Goal: Information Seeking & Learning: Learn about a topic

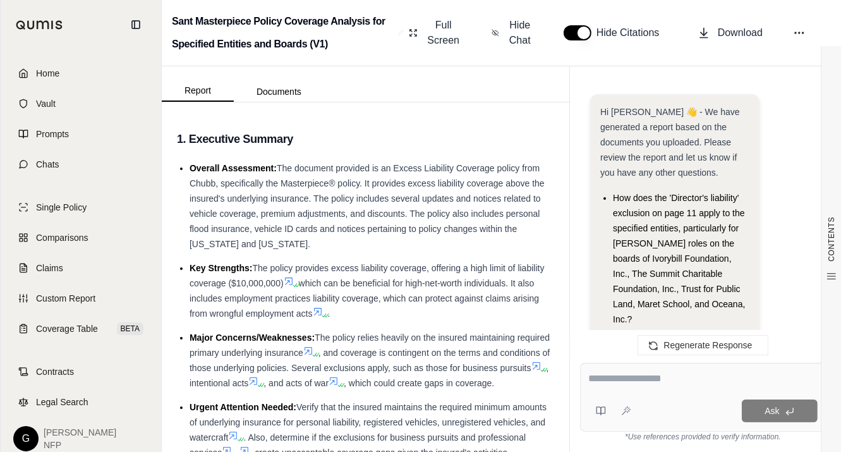
scroll to position [5691, 0]
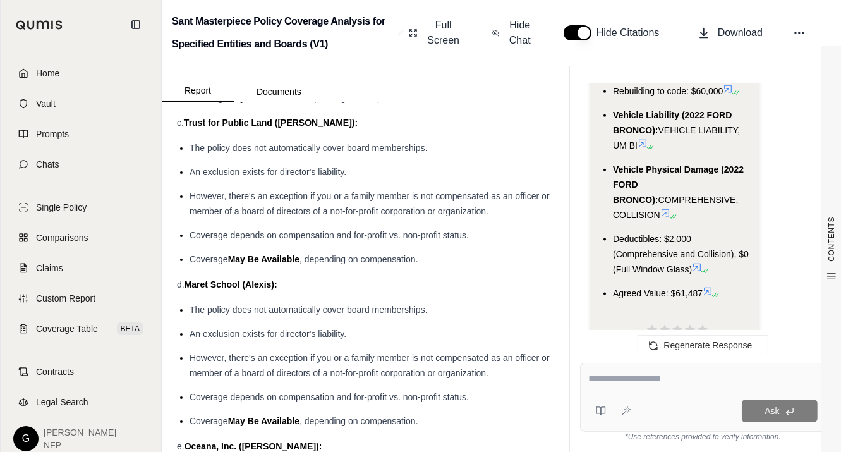
click at [630, 379] on textarea at bounding box center [702, 378] width 229 height 15
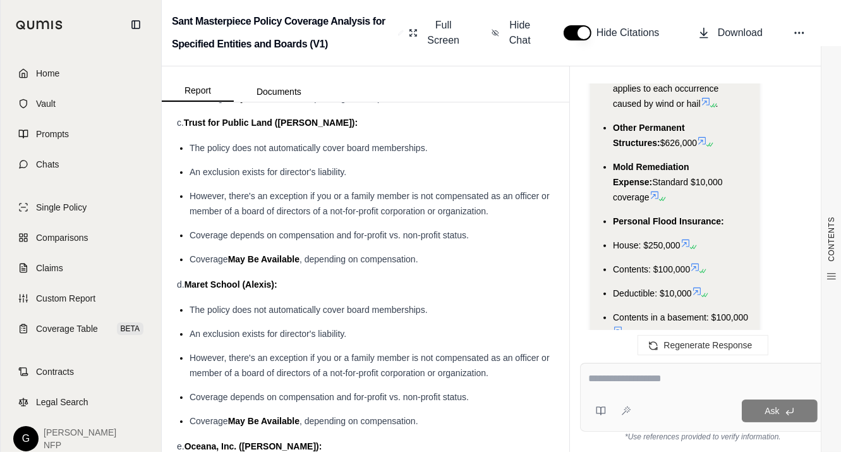
scroll to position [5337, 0]
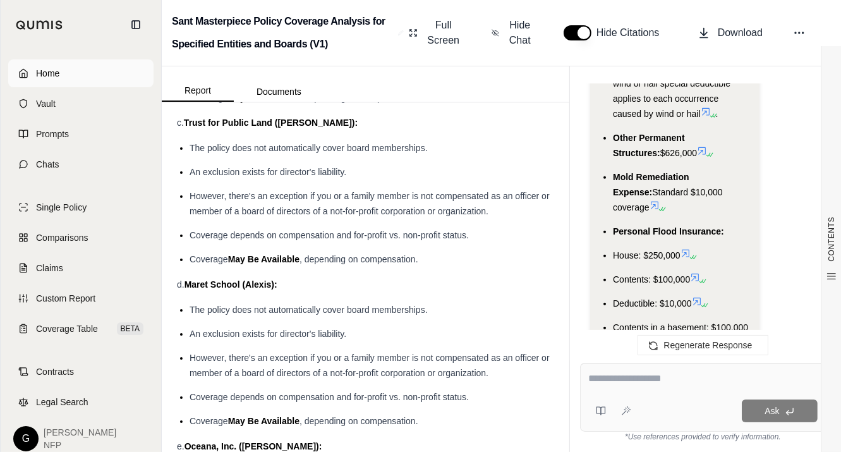
click at [66, 74] on link "Home" at bounding box center [80, 73] width 145 height 28
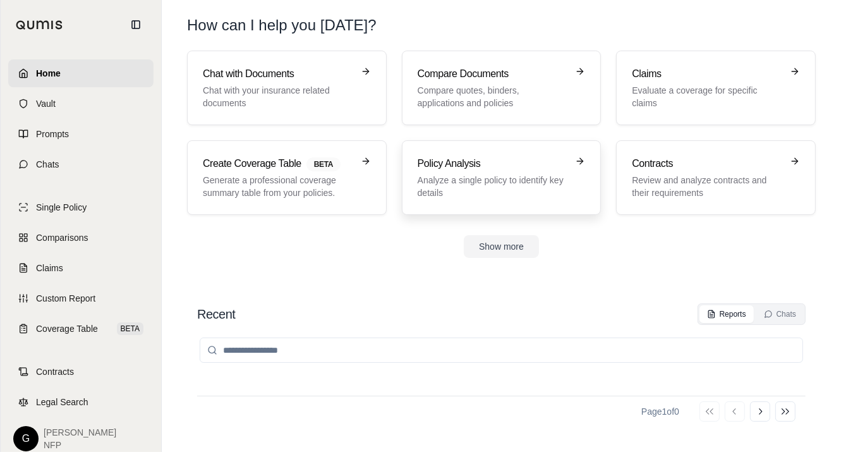
click at [487, 169] on h3 "Policy Analysis" at bounding box center [493, 163] width 150 height 15
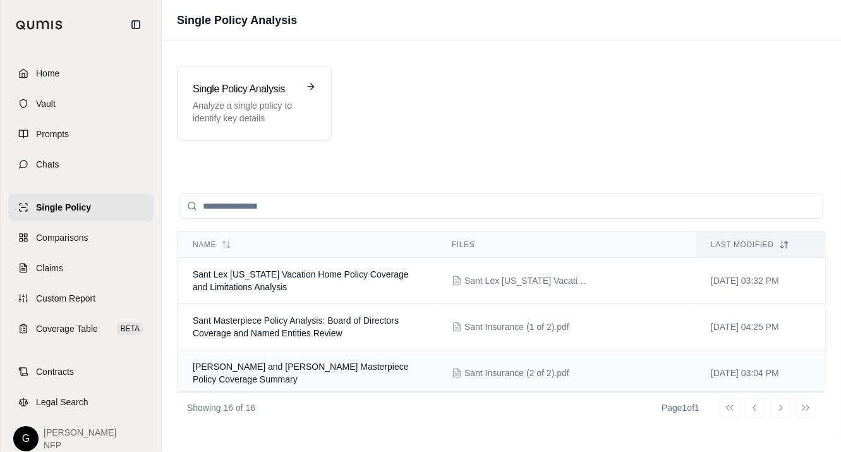
click at [323, 368] on span "[PERSON_NAME] and [PERSON_NAME] Masterpiece Policy Coverage Summary" at bounding box center [301, 372] width 216 height 23
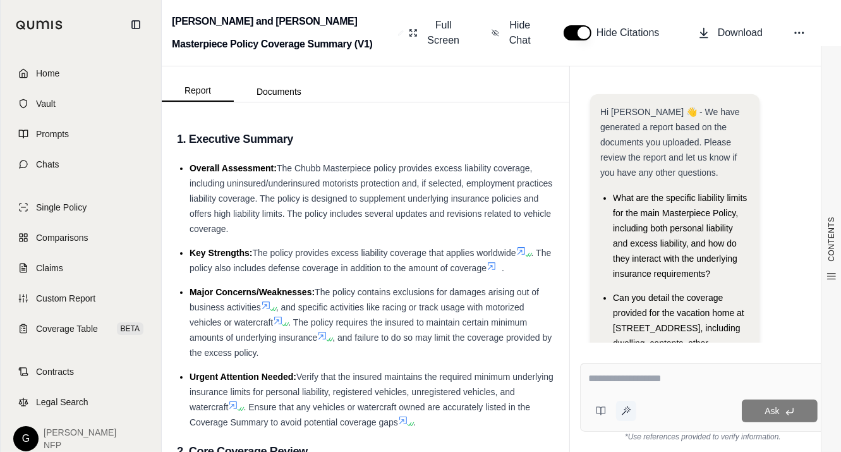
scroll to position [109, 0]
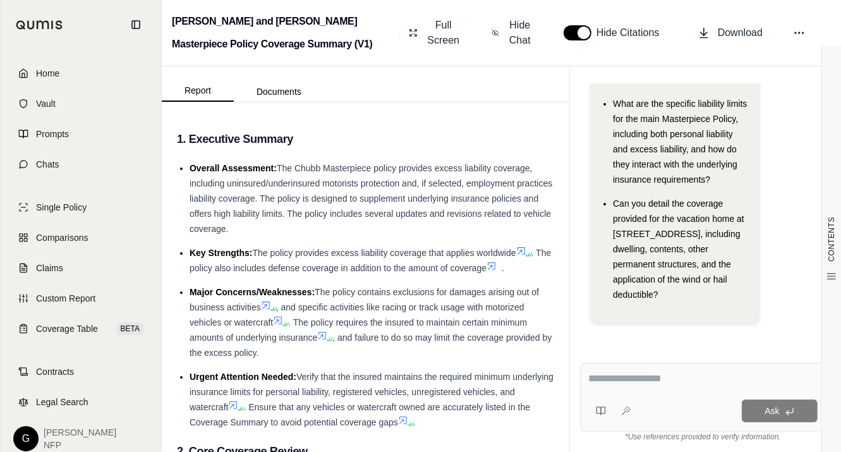
click at [631, 382] on textarea at bounding box center [702, 378] width 229 height 15
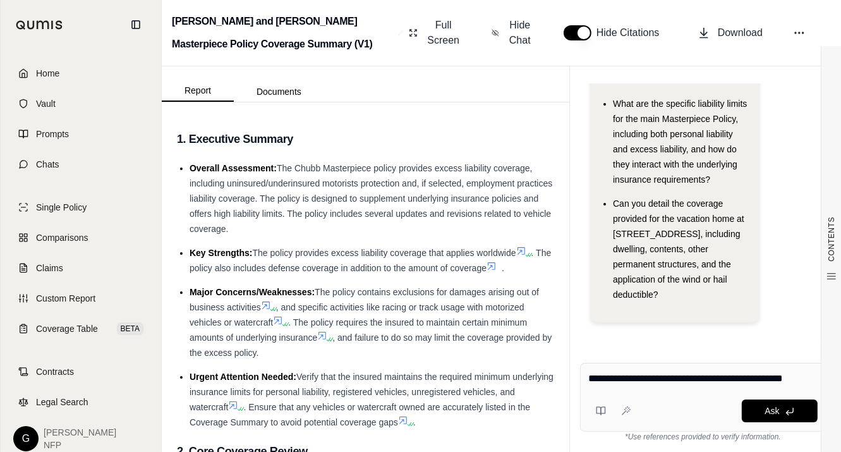
type textarea "**********"
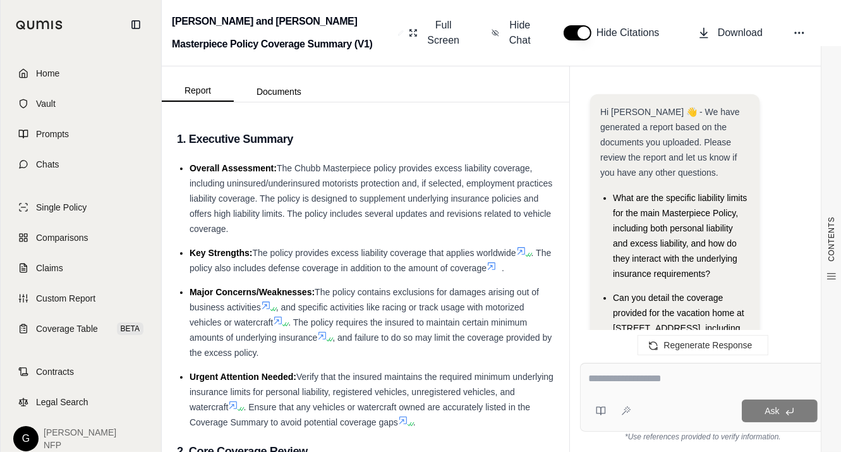
scroll to position [2699, 0]
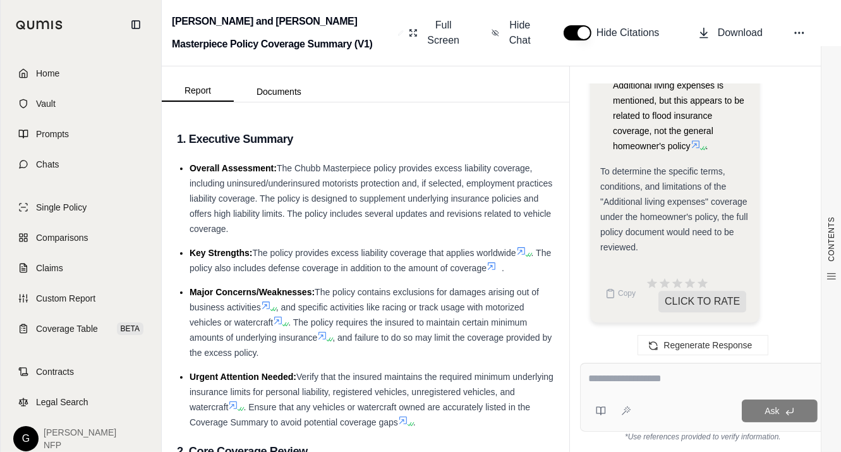
click at [665, 254] on div "To determine the specific terms, conditions, and limitations of the "Additional…" at bounding box center [674, 209] width 149 height 91
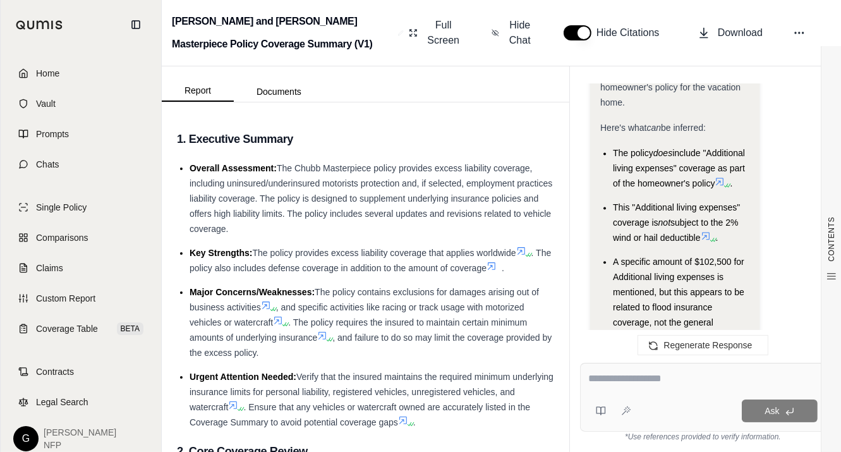
scroll to position [2346, 0]
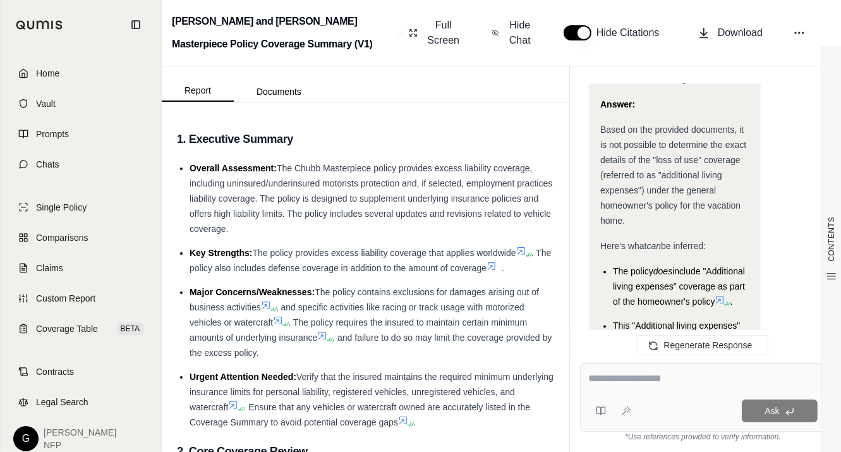
click at [657, 387] on div at bounding box center [703, 381] width 230 height 20
click at [660, 378] on textarea at bounding box center [703, 378] width 230 height 15
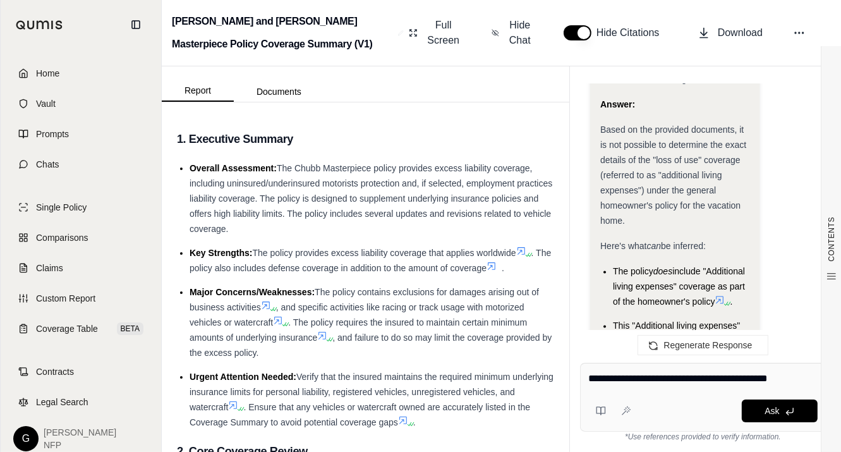
type textarea "**********"
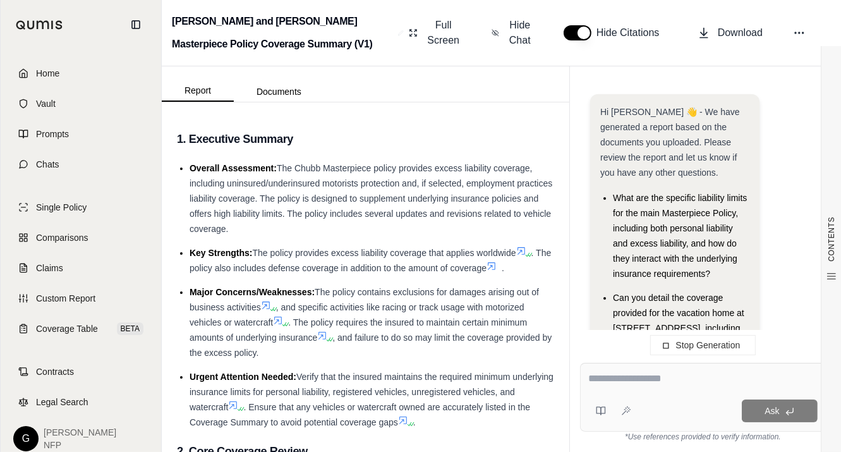
scroll to position [2804, 0]
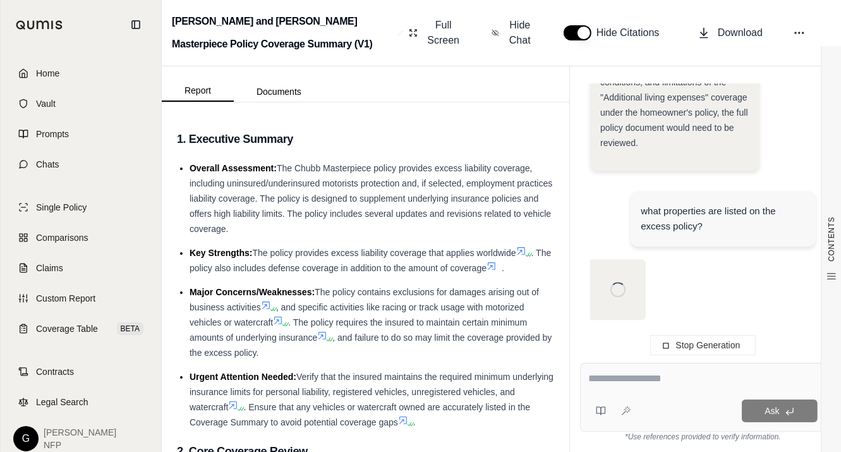
click at [438, 285] on li "Major Concerns/Weaknesses: The policy contains exclusions for damages arising o…" at bounding box center [372, 322] width 365 height 76
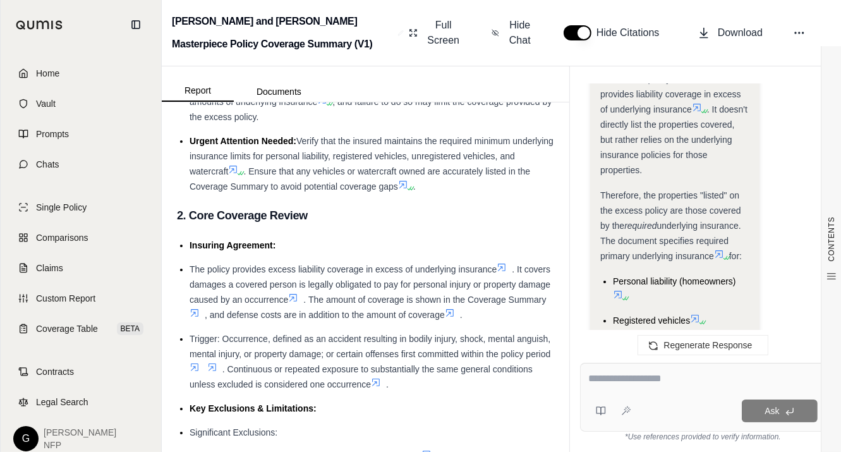
scroll to position [4180, 0]
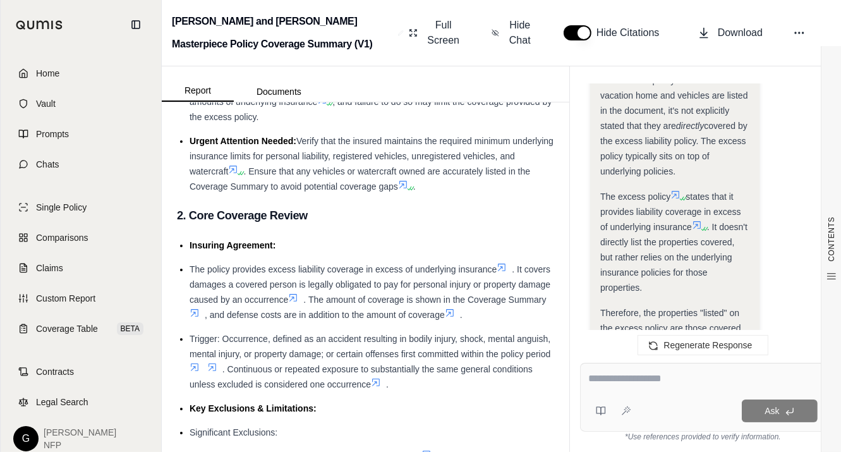
click at [700, 220] on icon at bounding box center [697, 225] width 10 height 10
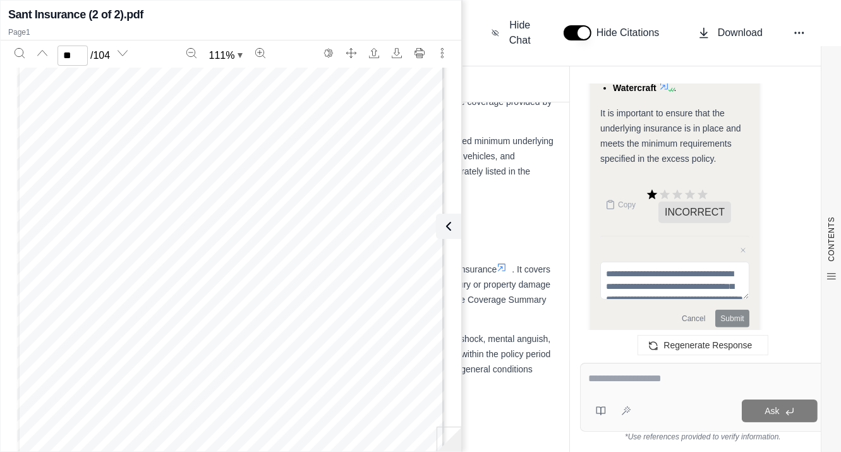
scroll to position [9672, 0]
type input "*"
click at [619, 375] on textarea at bounding box center [702, 378] width 229 height 15
type textarea "**********"
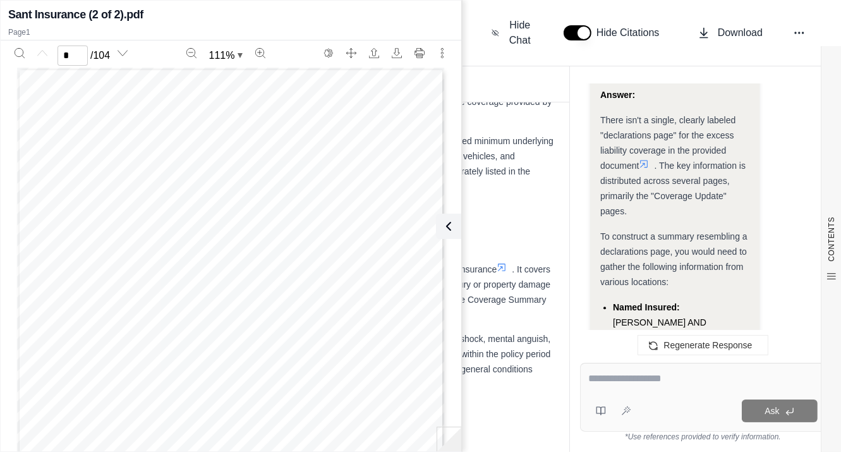
scroll to position [6968, 0]
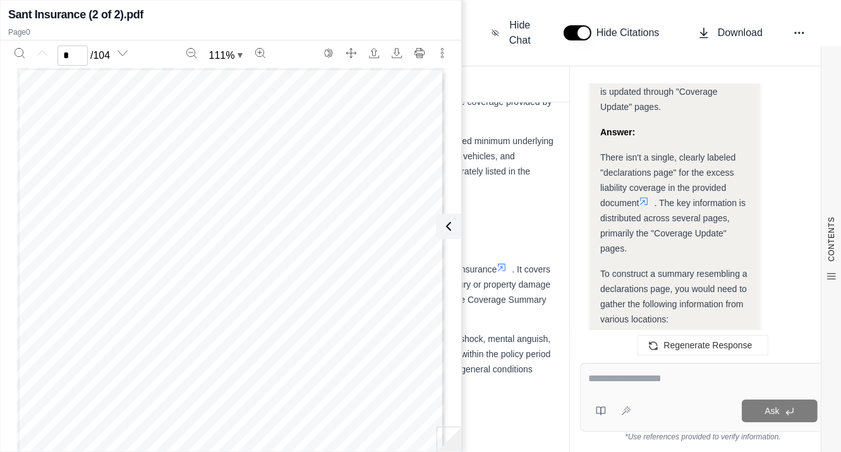
click at [645, 197] on icon at bounding box center [645, 201] width 8 height 8
click at [649, 196] on icon at bounding box center [644, 201] width 10 height 10
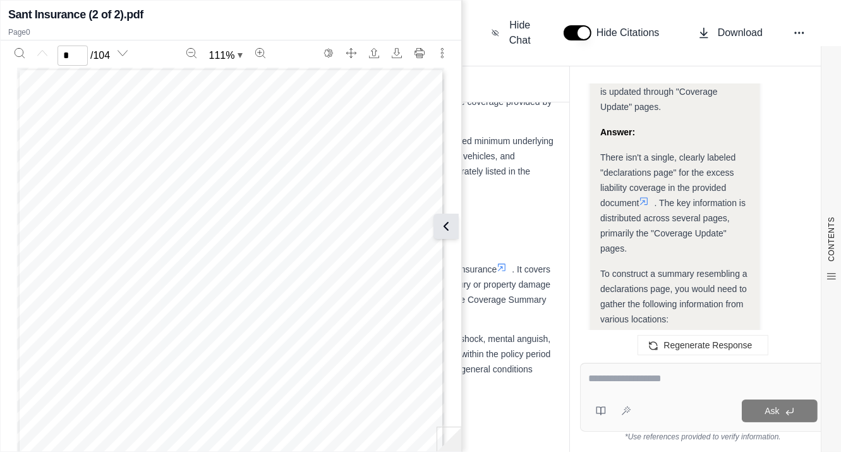
click at [451, 226] on icon at bounding box center [446, 226] width 15 height 15
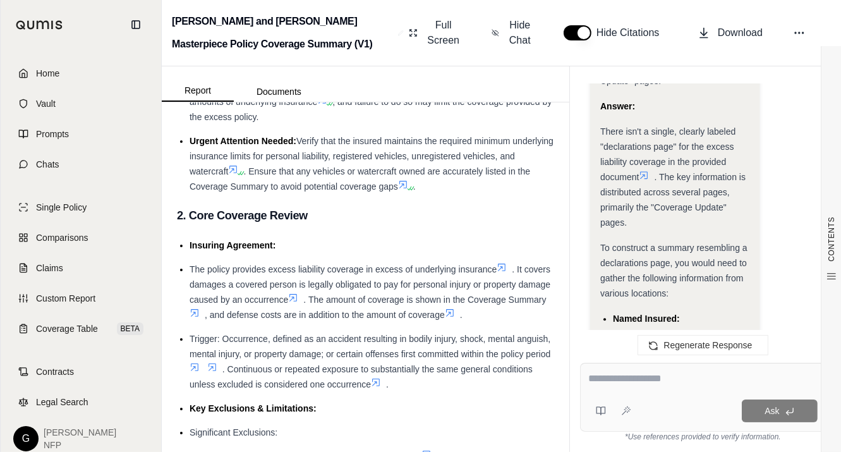
scroll to position [6956, 0]
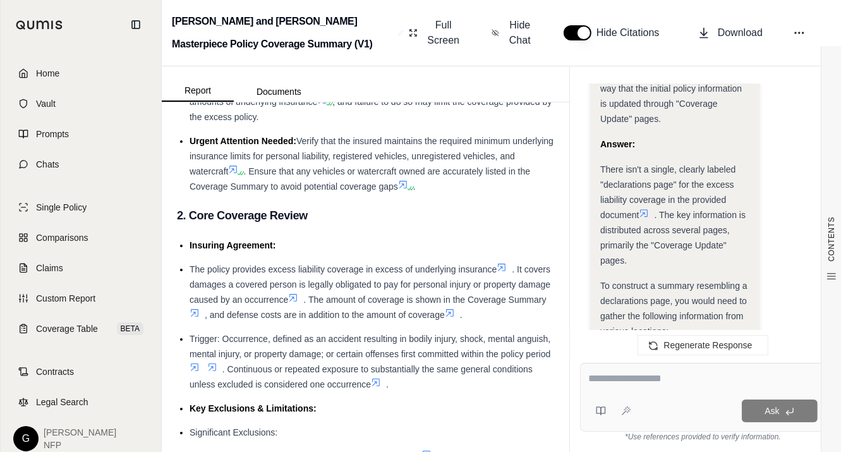
click at [647, 208] on icon at bounding box center [644, 213] width 10 height 10
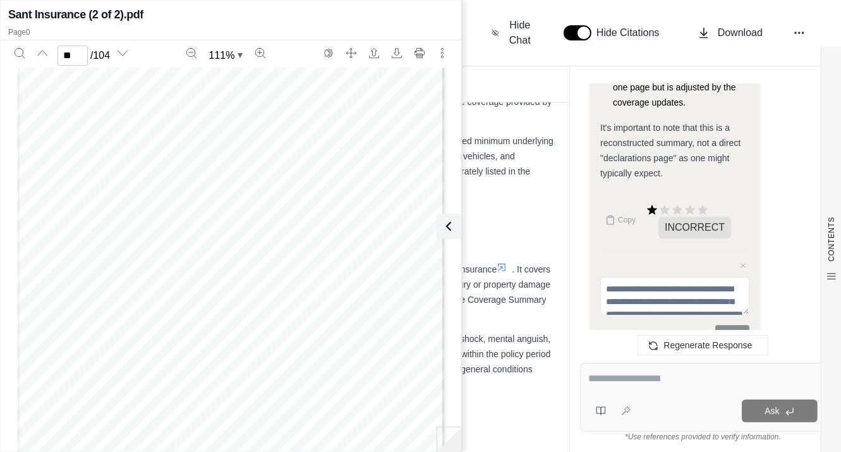
scroll to position [10616, 0]
click at [250, 257] on div "Page 20" at bounding box center [231, 247] width 428 height 554
type input "**"
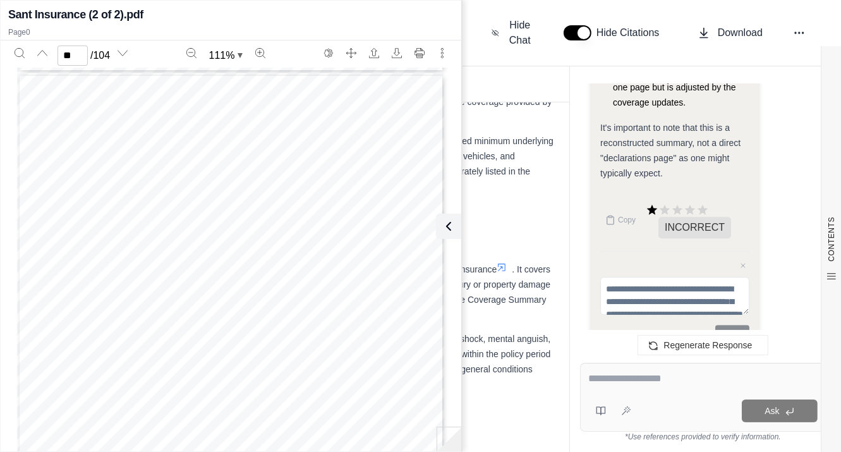
click at [476, 27] on div "Full Screen Hide Chat Hide Citations Download" at bounding box center [617, 33] width 427 height 40
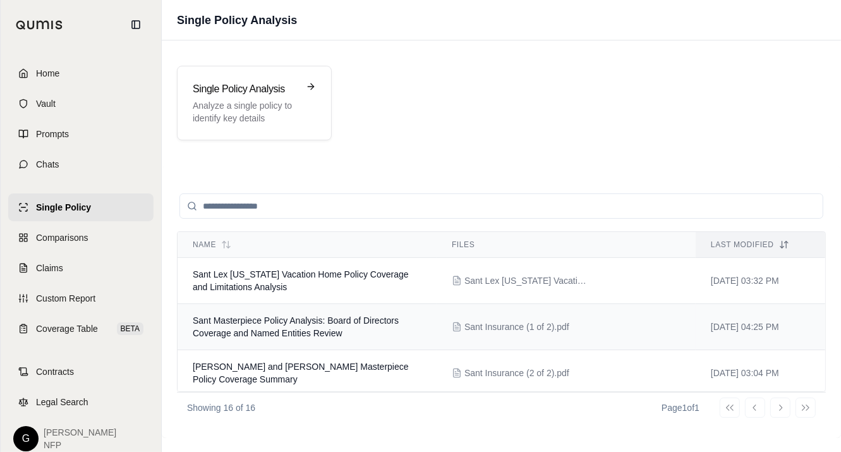
click at [316, 320] on span "Sant Masterpiece Policy Analysis: Board of Directors Coverage and Named Entitie…" at bounding box center [296, 326] width 206 height 23
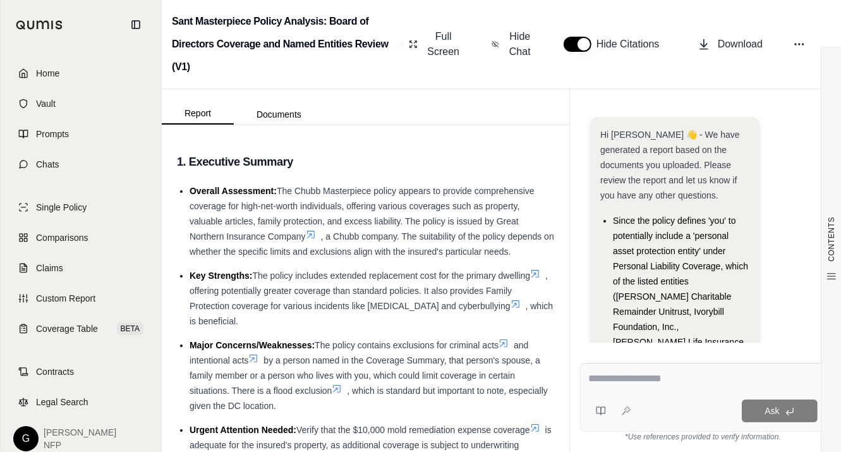
scroll to position [359, 0]
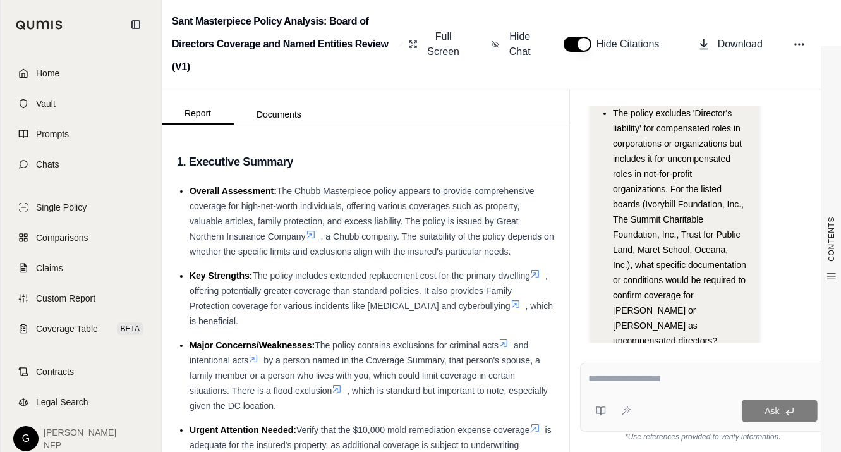
click at [798, 233] on div "Hi [PERSON_NAME] 👋 - We have generated a report based on the documents you uplo…" at bounding box center [703, 68] width 226 height 621
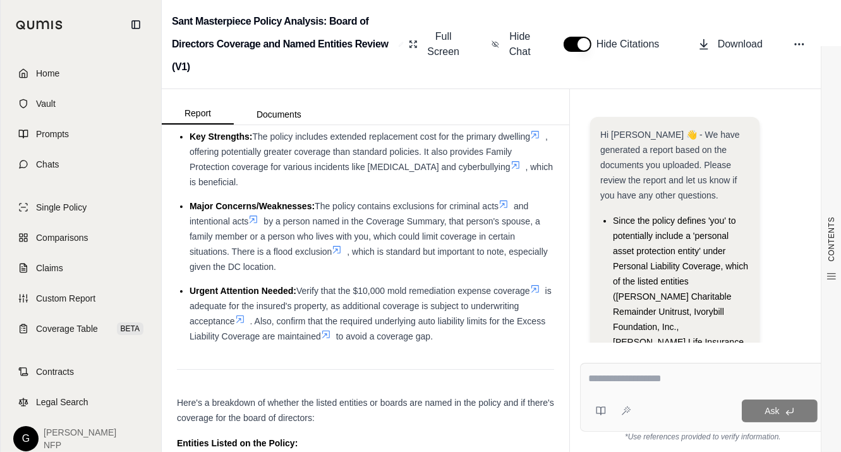
scroll to position [471, 0]
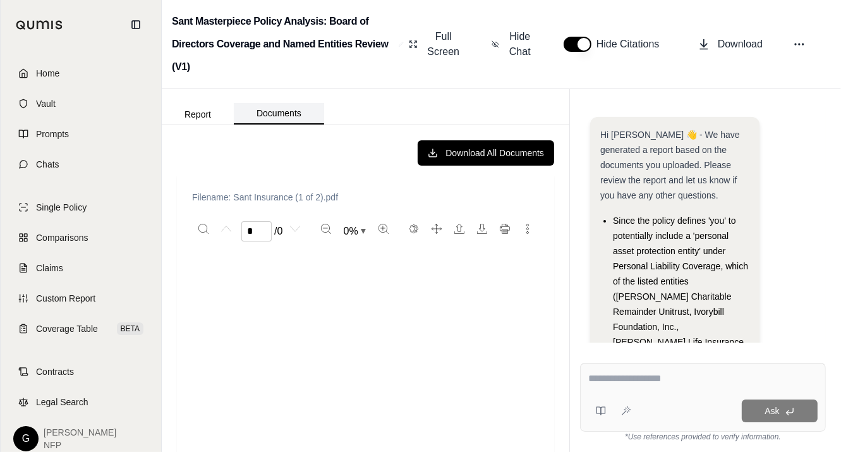
click at [282, 111] on button "Documents" at bounding box center [279, 113] width 90 height 21
click at [610, 372] on textarea at bounding box center [703, 378] width 230 height 15
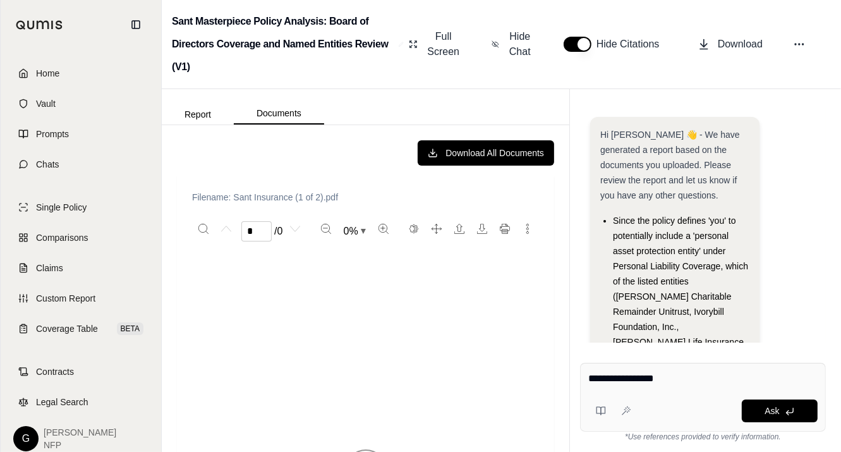
type textarea "**********"
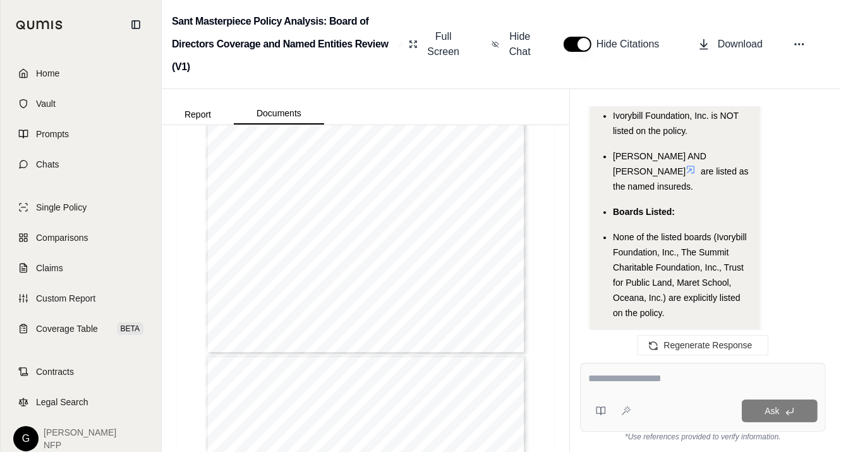
scroll to position [2912, 0]
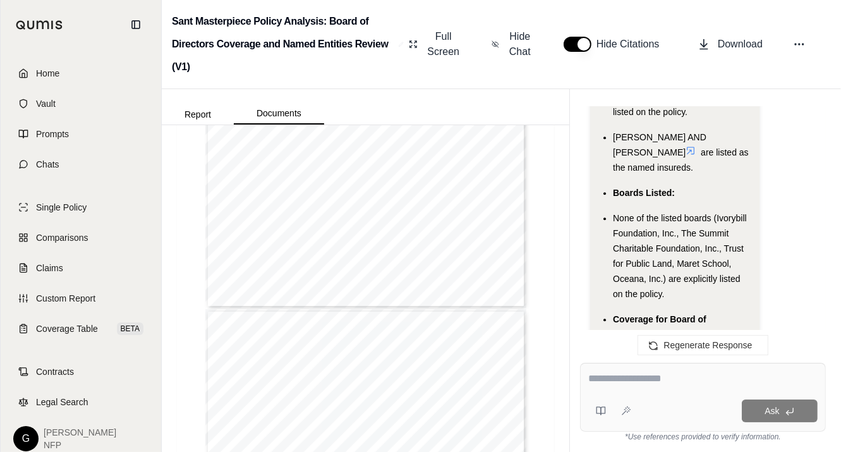
type input "*"
